Goal: Find specific page/section: Find specific page/section

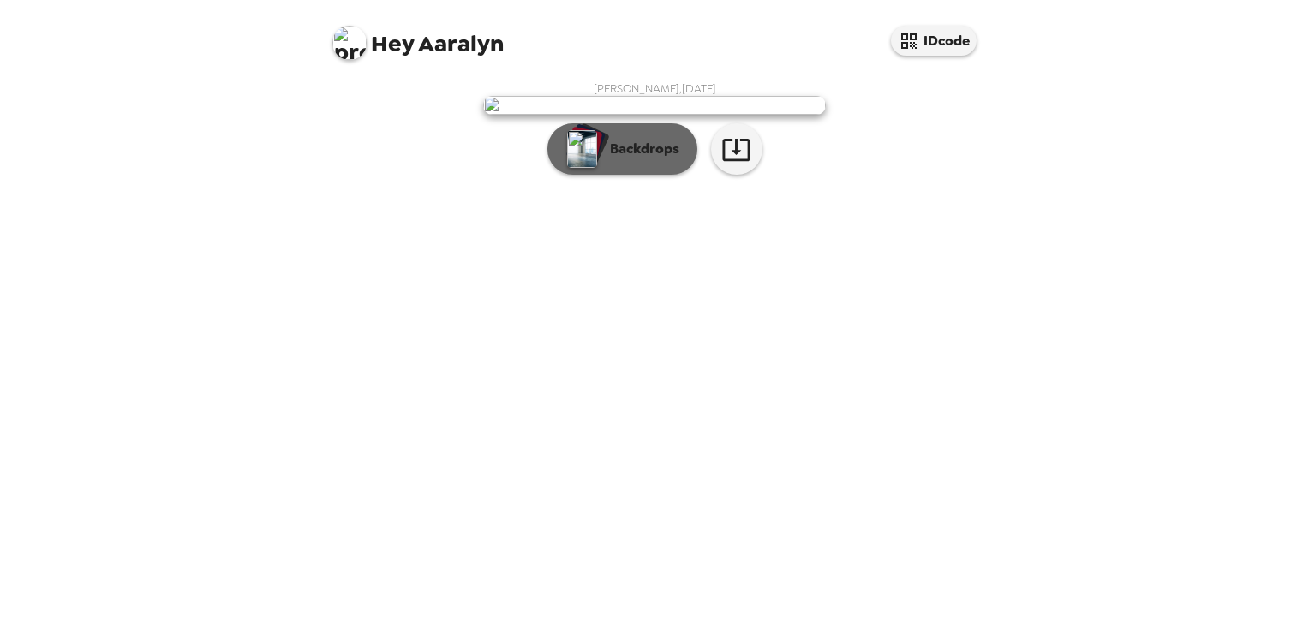
click at [635, 159] on p "Backdrops" at bounding box center [640, 149] width 78 height 21
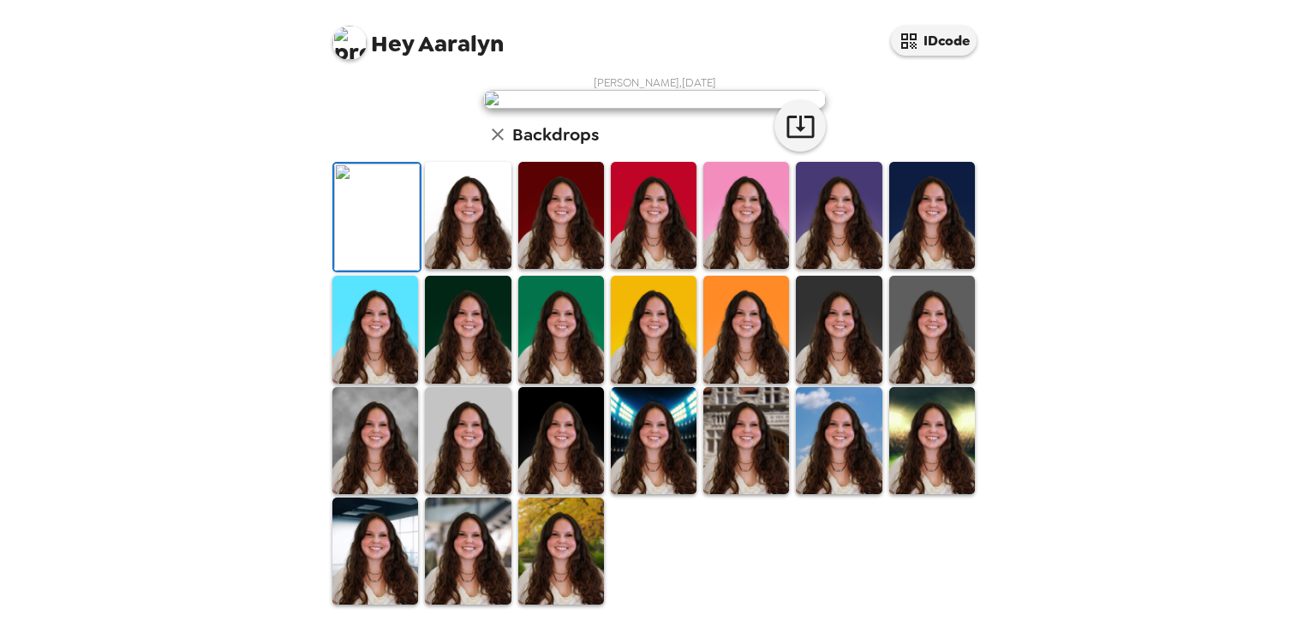
scroll to position [184, 0]
click at [456, 269] on img at bounding box center [468, 215] width 86 height 107
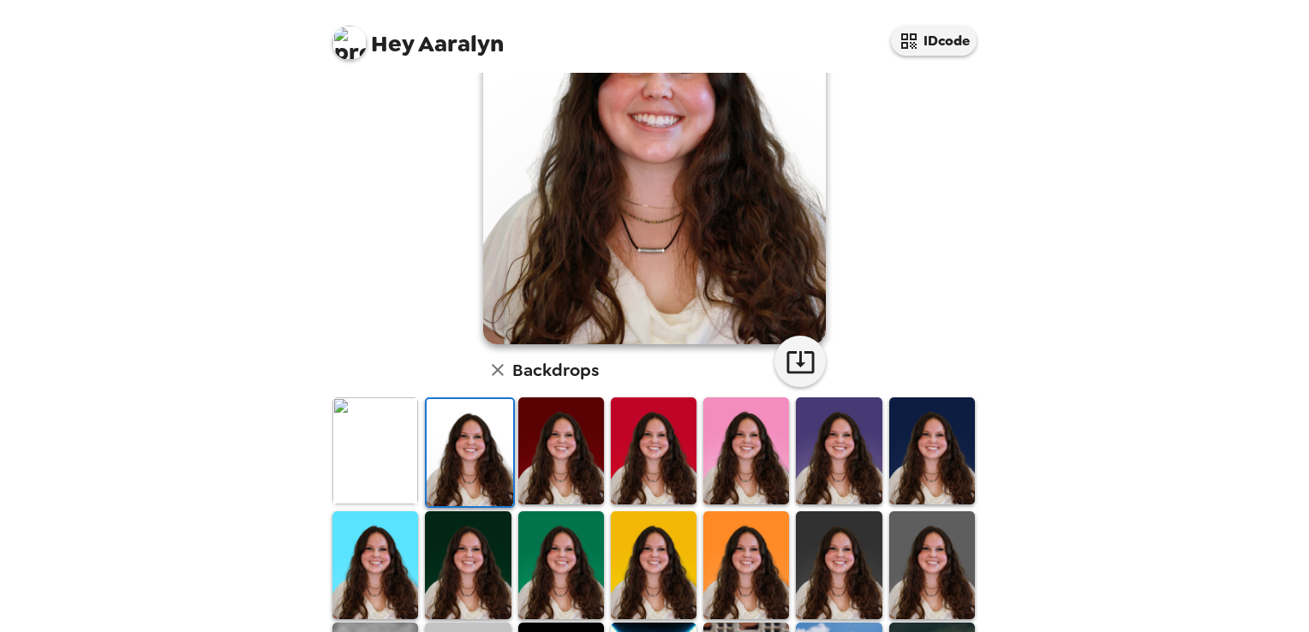
scroll to position [181, 0]
click at [643, 423] on img at bounding box center [654, 450] width 86 height 107
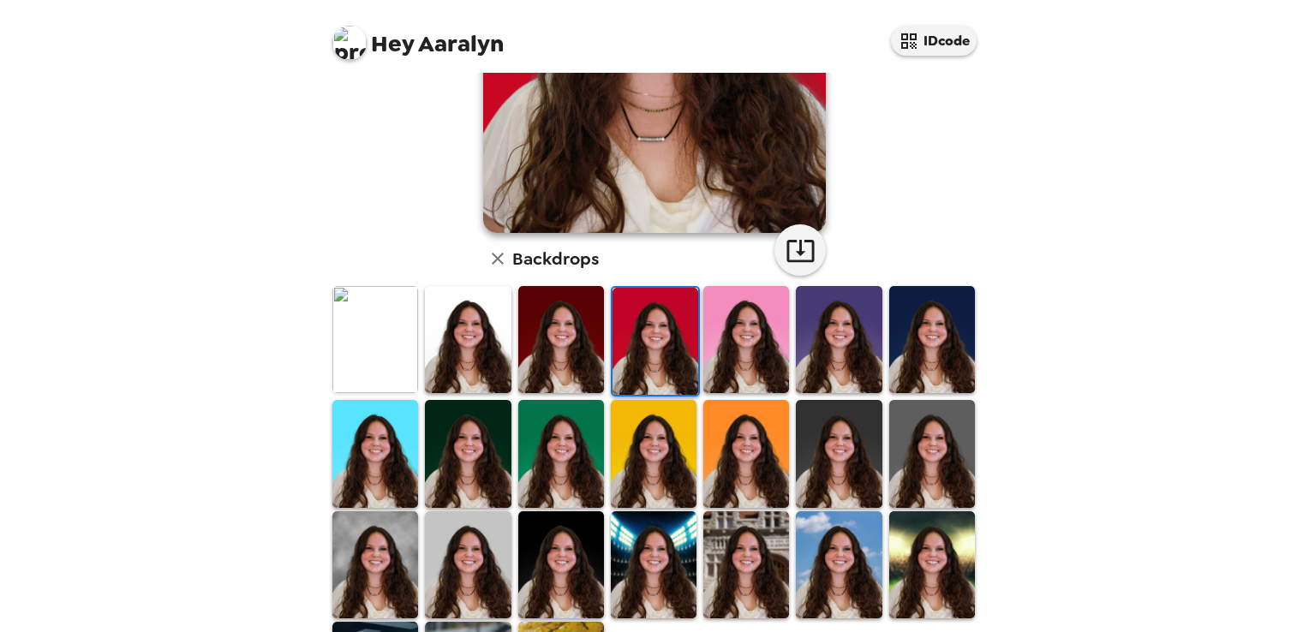
scroll to position [360, 0]
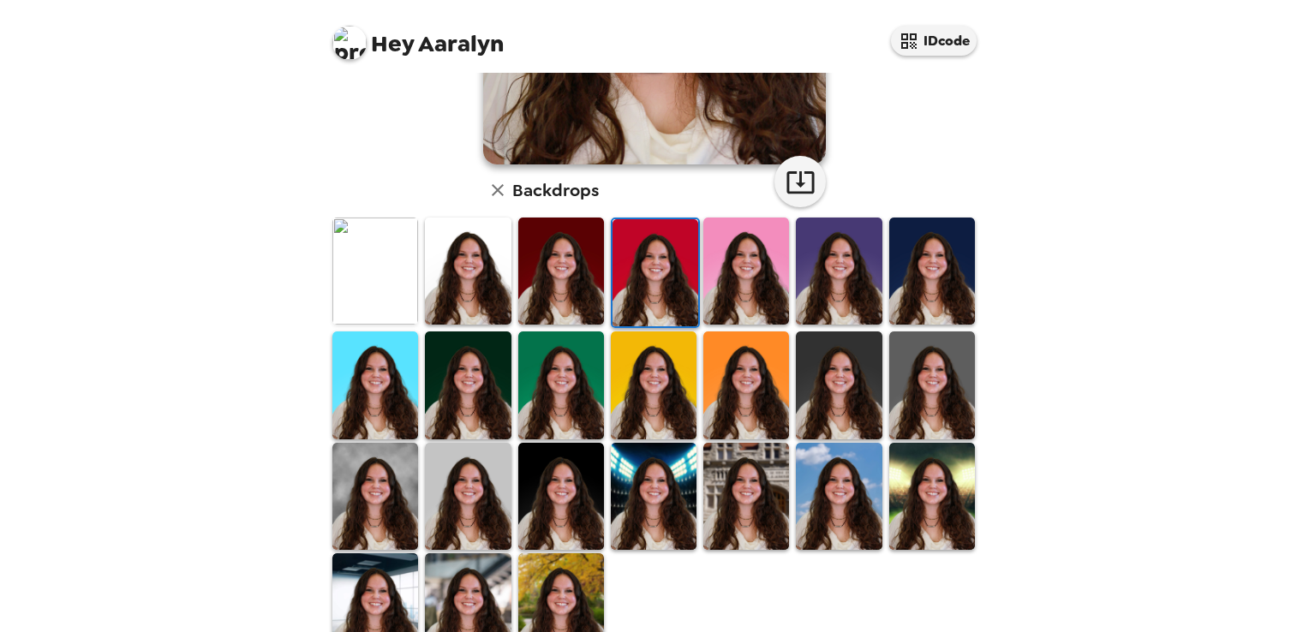
click at [561, 392] on img at bounding box center [561, 385] width 86 height 107
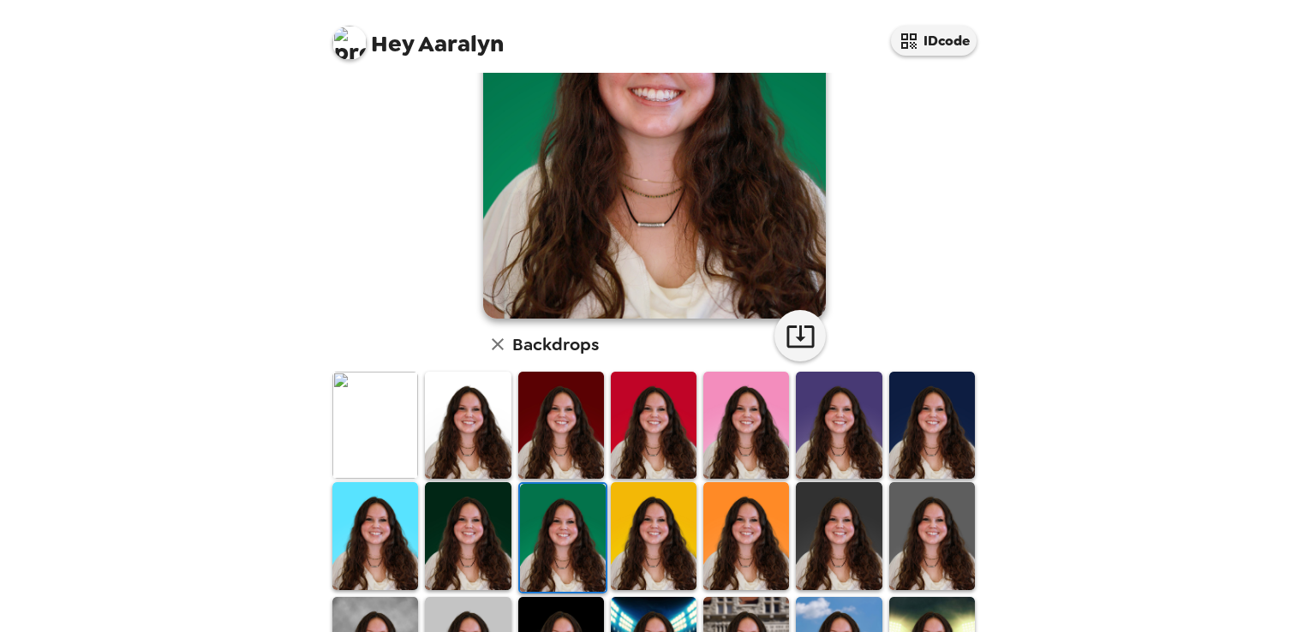
scroll to position [209, 0]
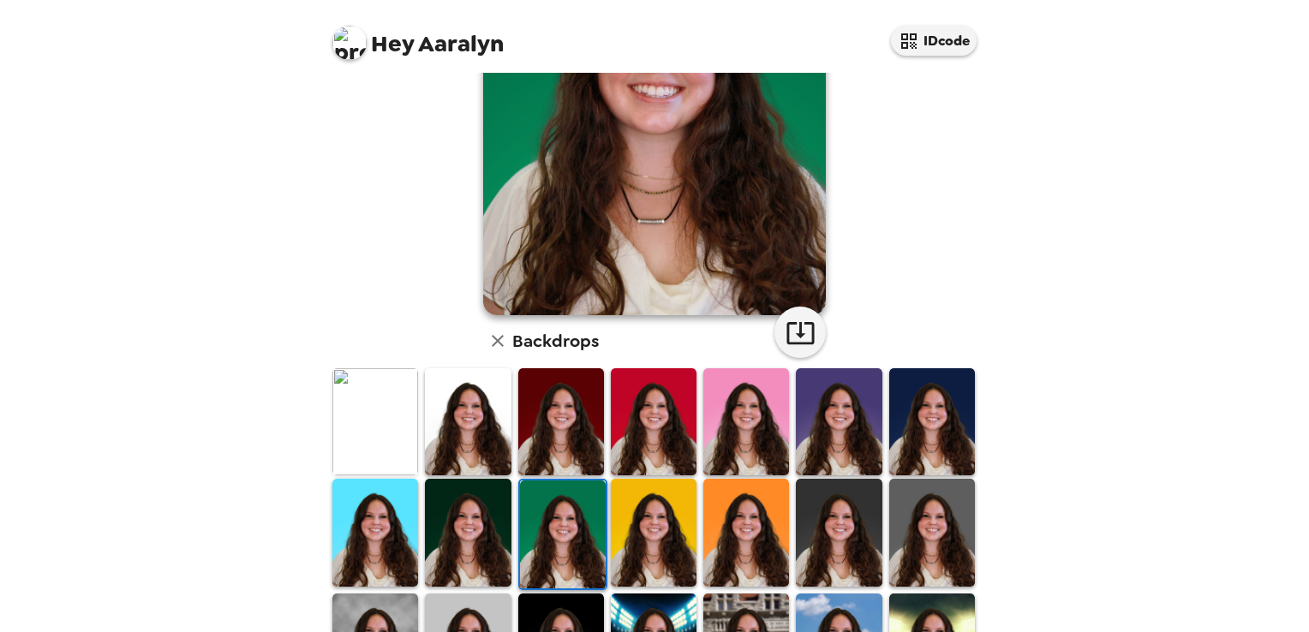
click at [444, 396] on img at bounding box center [468, 421] width 86 height 107
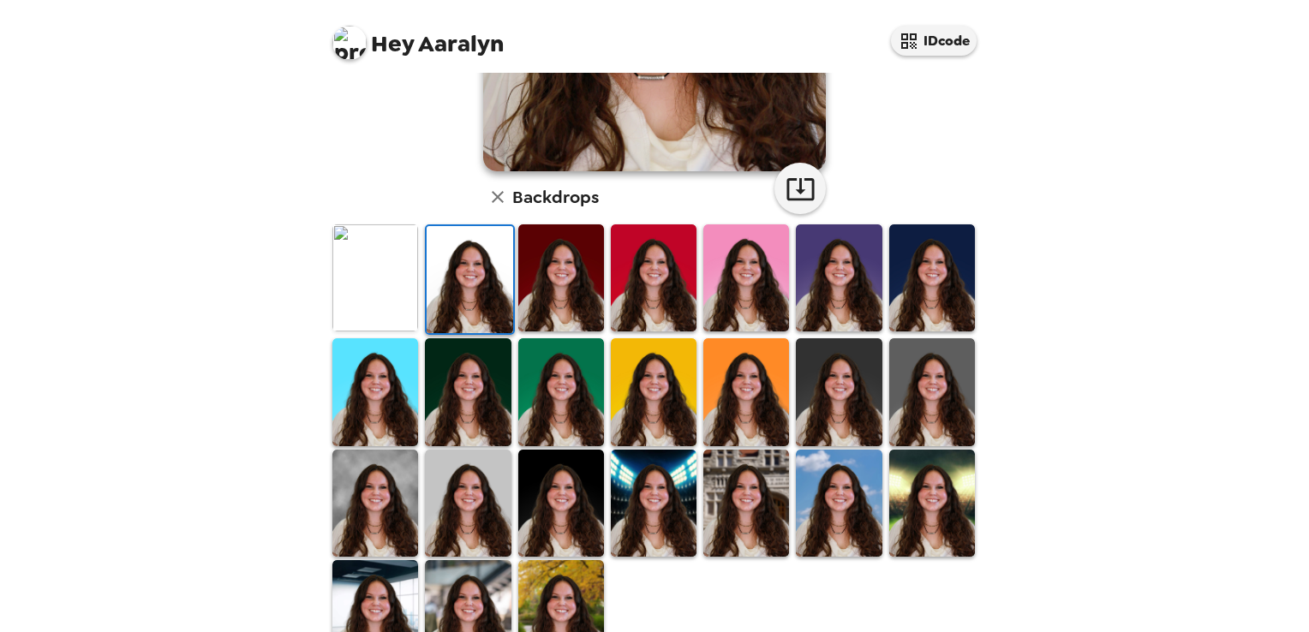
scroll to position [358, 0]
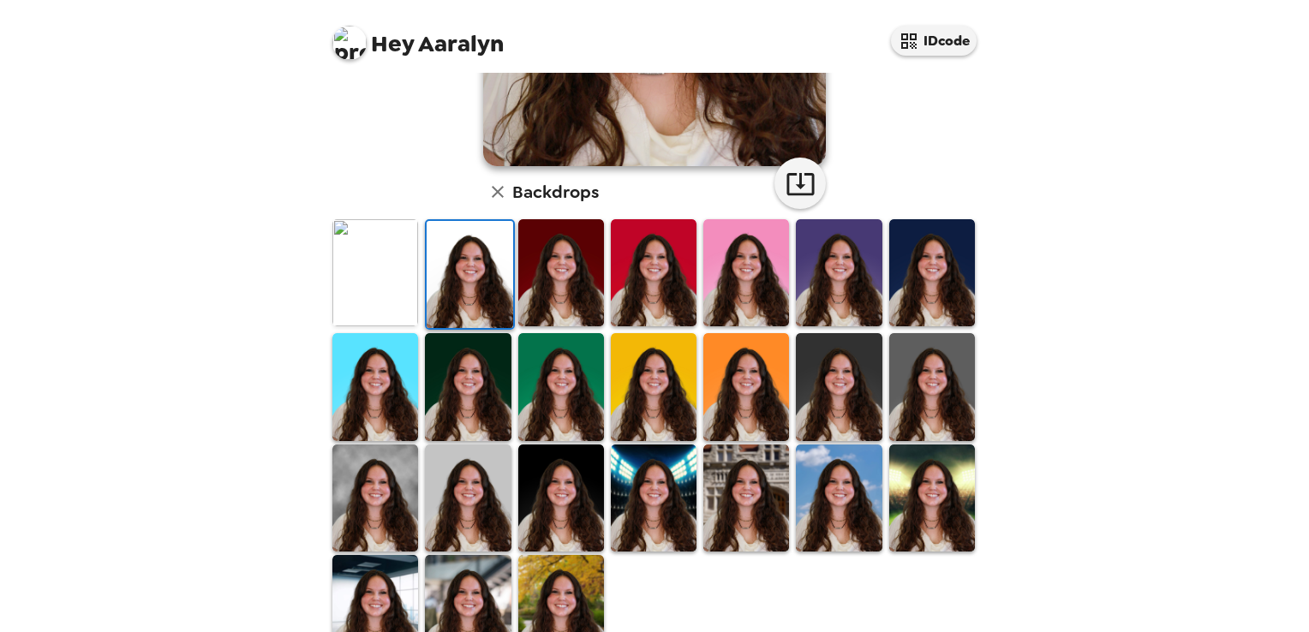
click at [945, 341] on img at bounding box center [932, 386] width 86 height 107
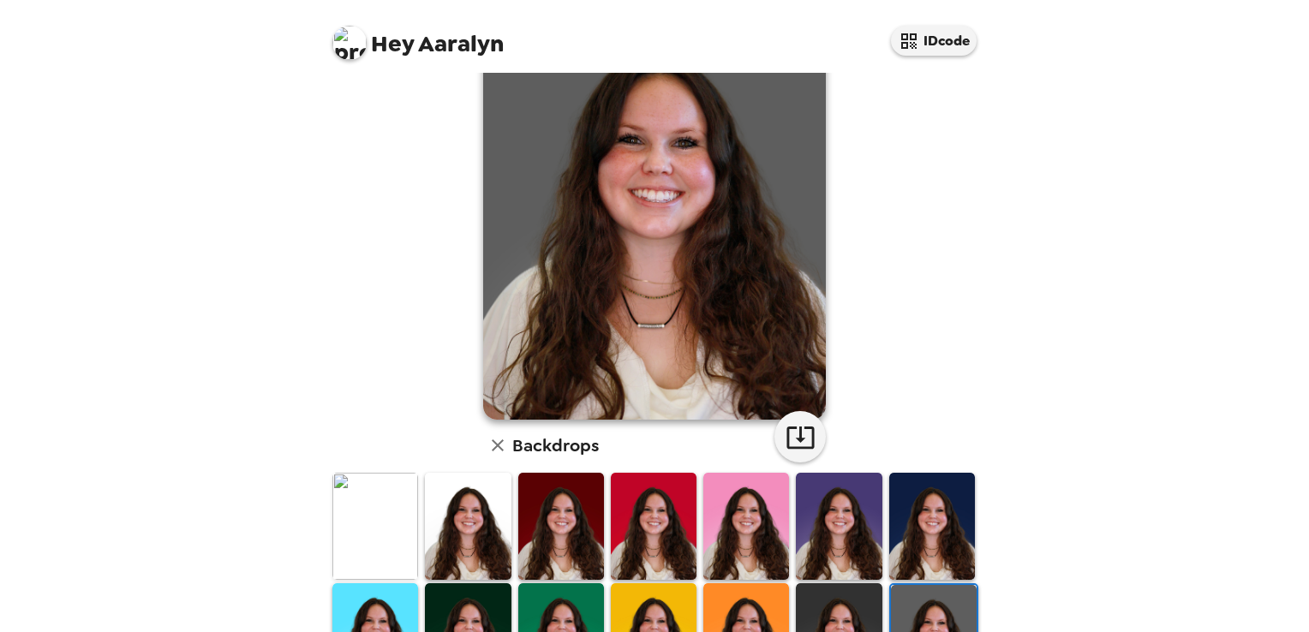
scroll to position [0, 0]
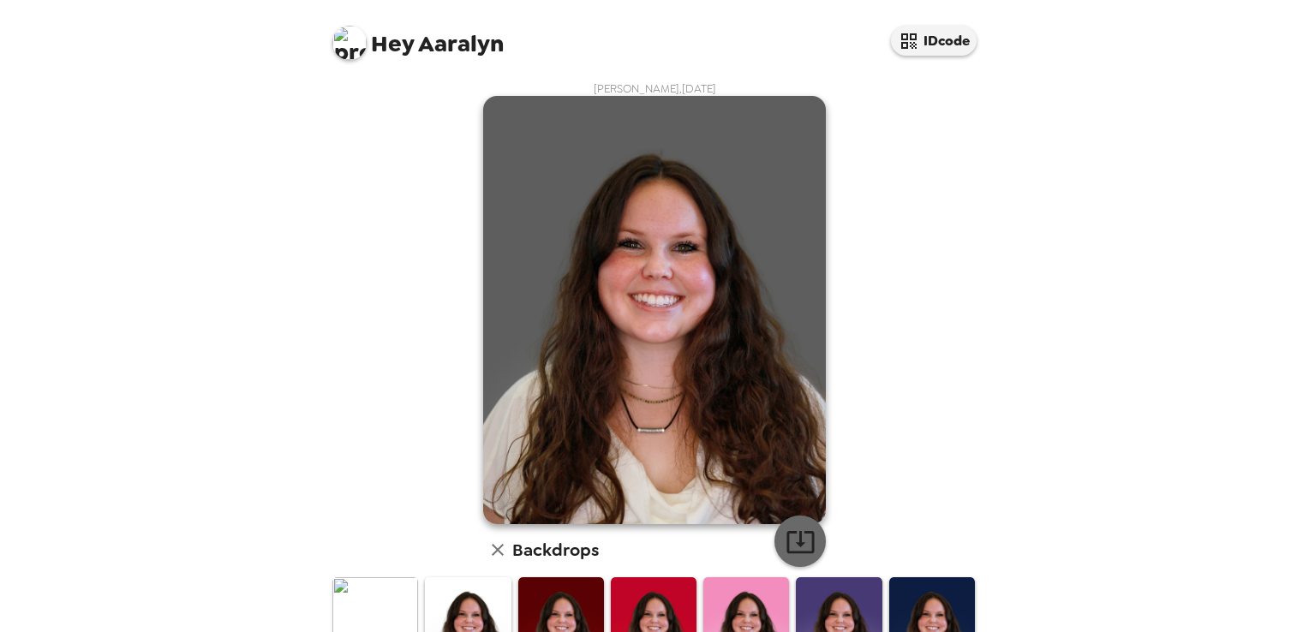
click at [786, 530] on icon "button" at bounding box center [801, 542] width 30 height 30
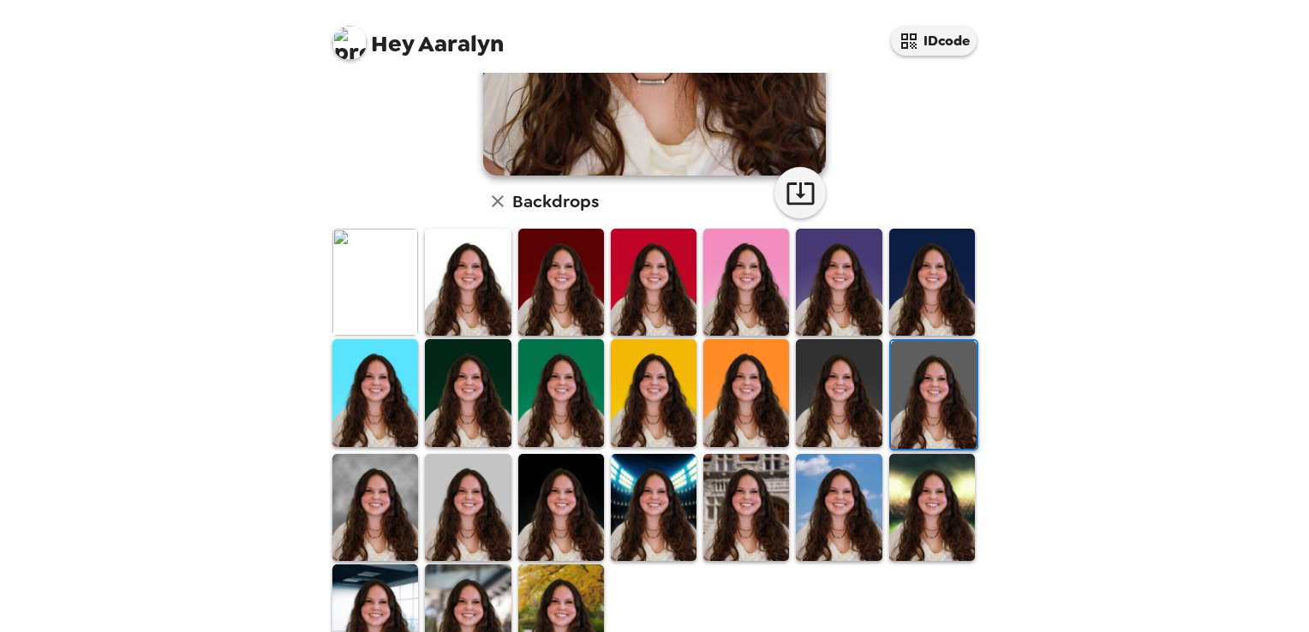
scroll to position [348, 0]
click at [475, 496] on img at bounding box center [468, 508] width 86 height 107
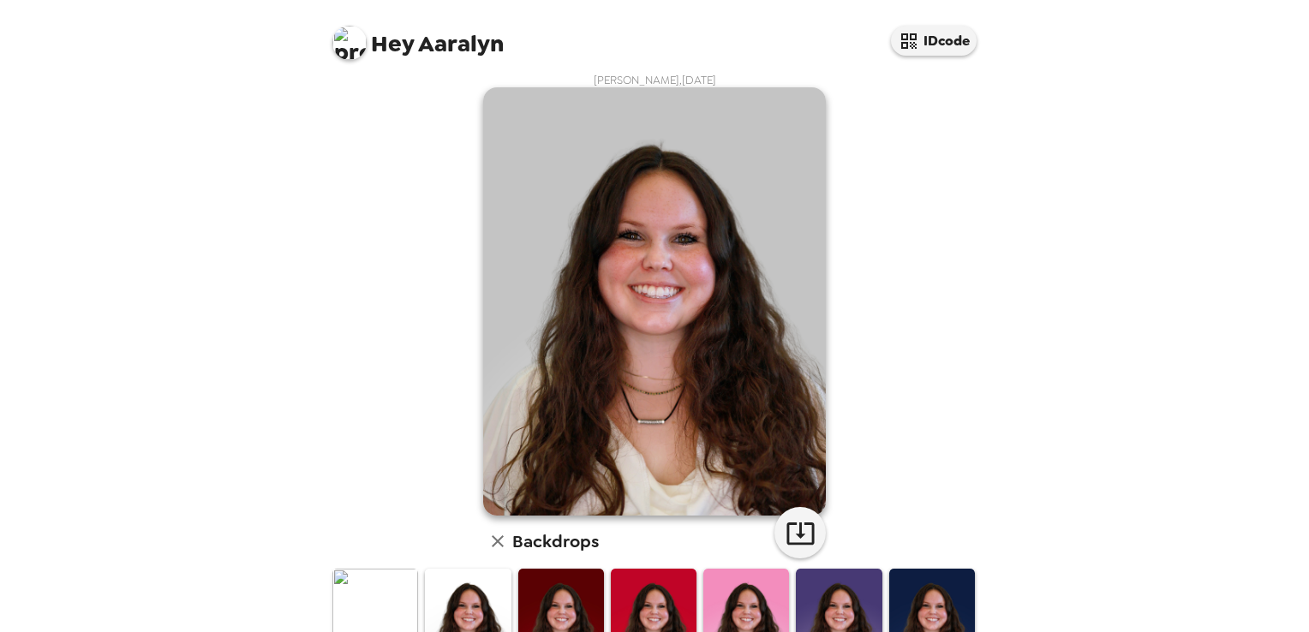
scroll to position [218, 0]
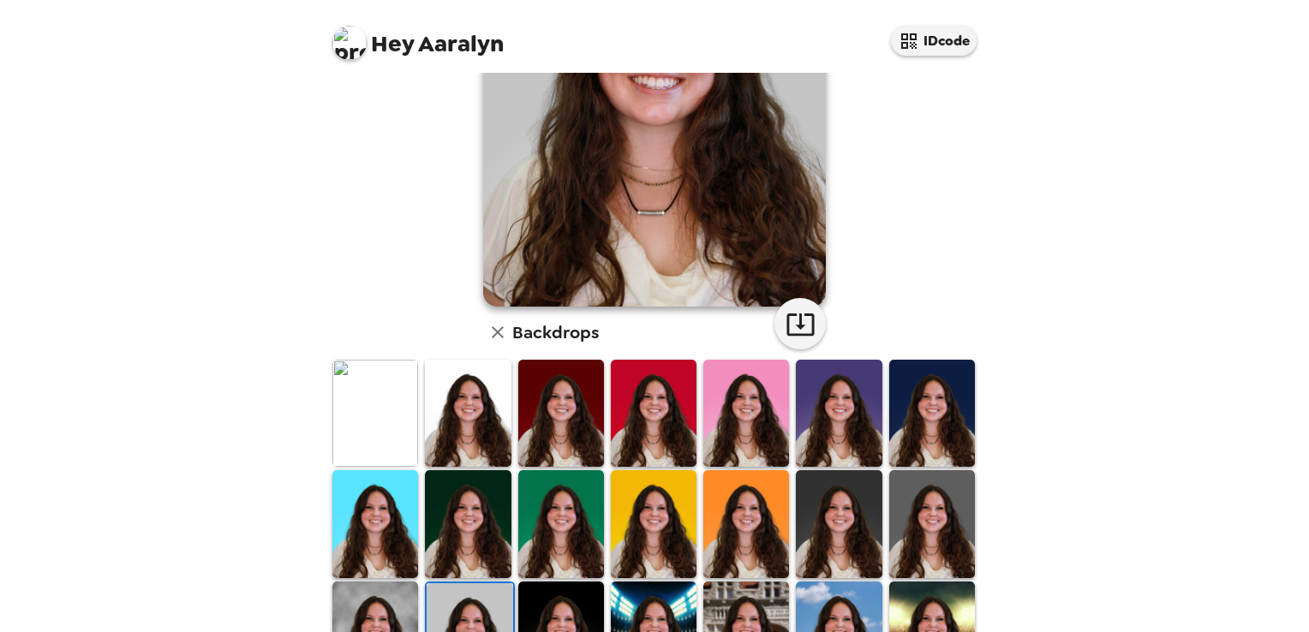
click at [906, 558] on img at bounding box center [932, 523] width 86 height 107
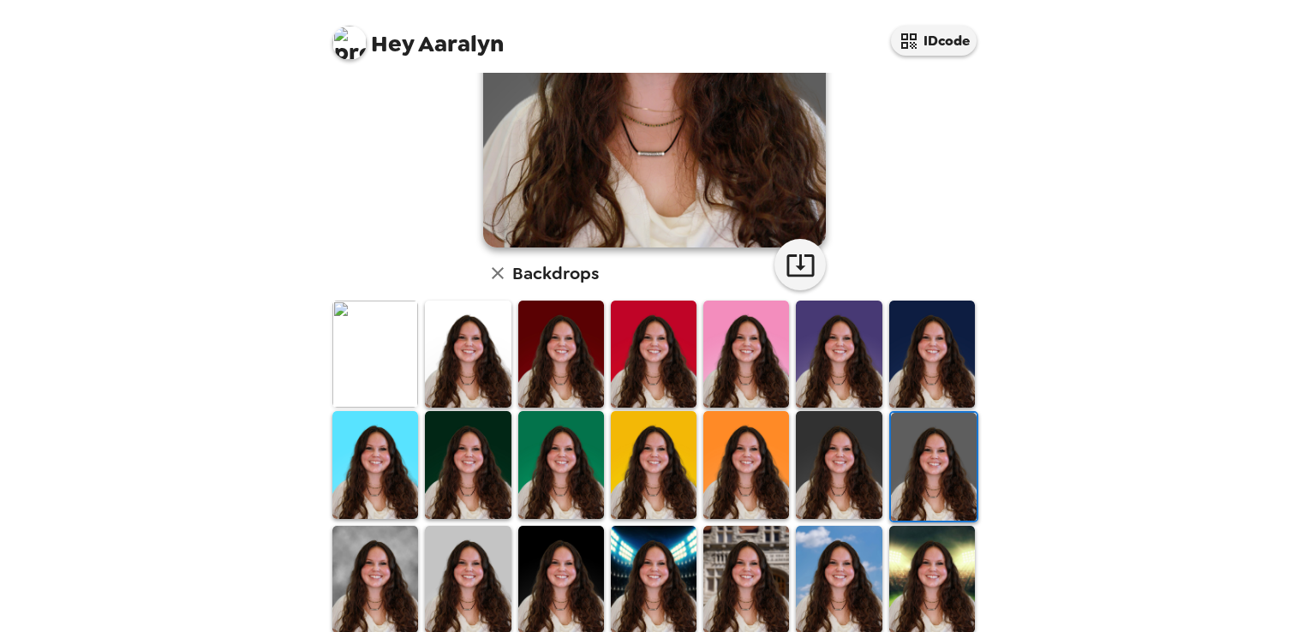
scroll to position [278, 0]
click at [471, 577] on img at bounding box center [468, 578] width 86 height 107
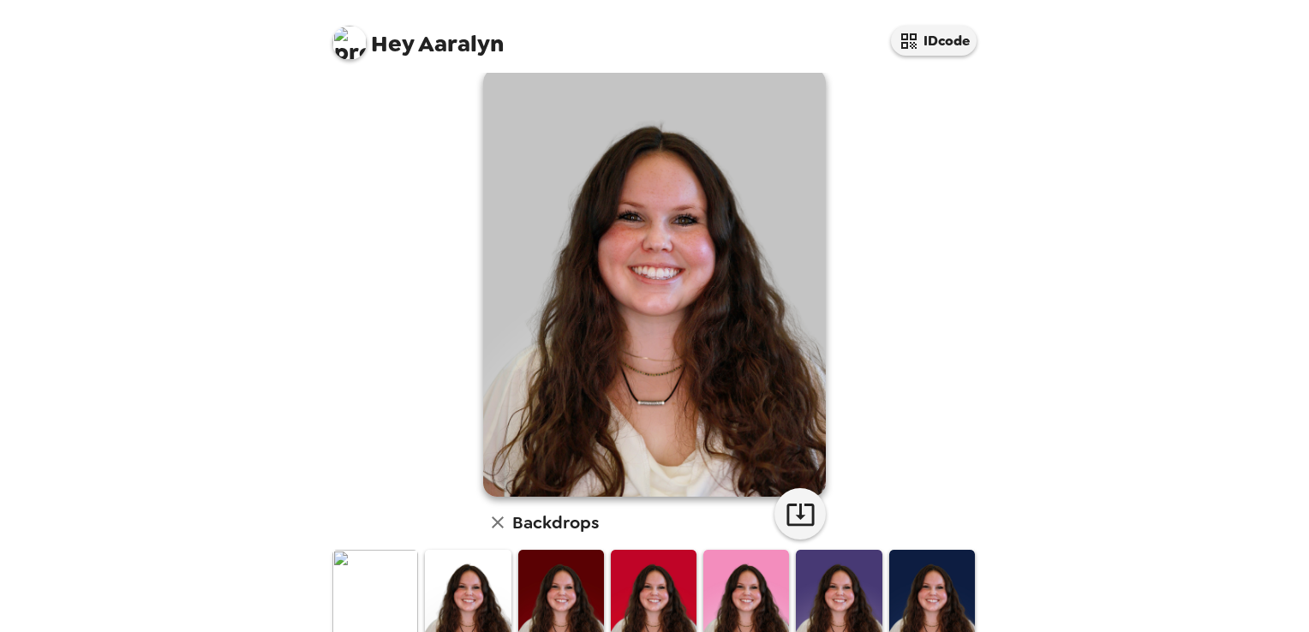
scroll to position [27, 0]
click at [787, 504] on icon "button" at bounding box center [799, 515] width 27 height 22
